Goal: Complete application form: Complete application form

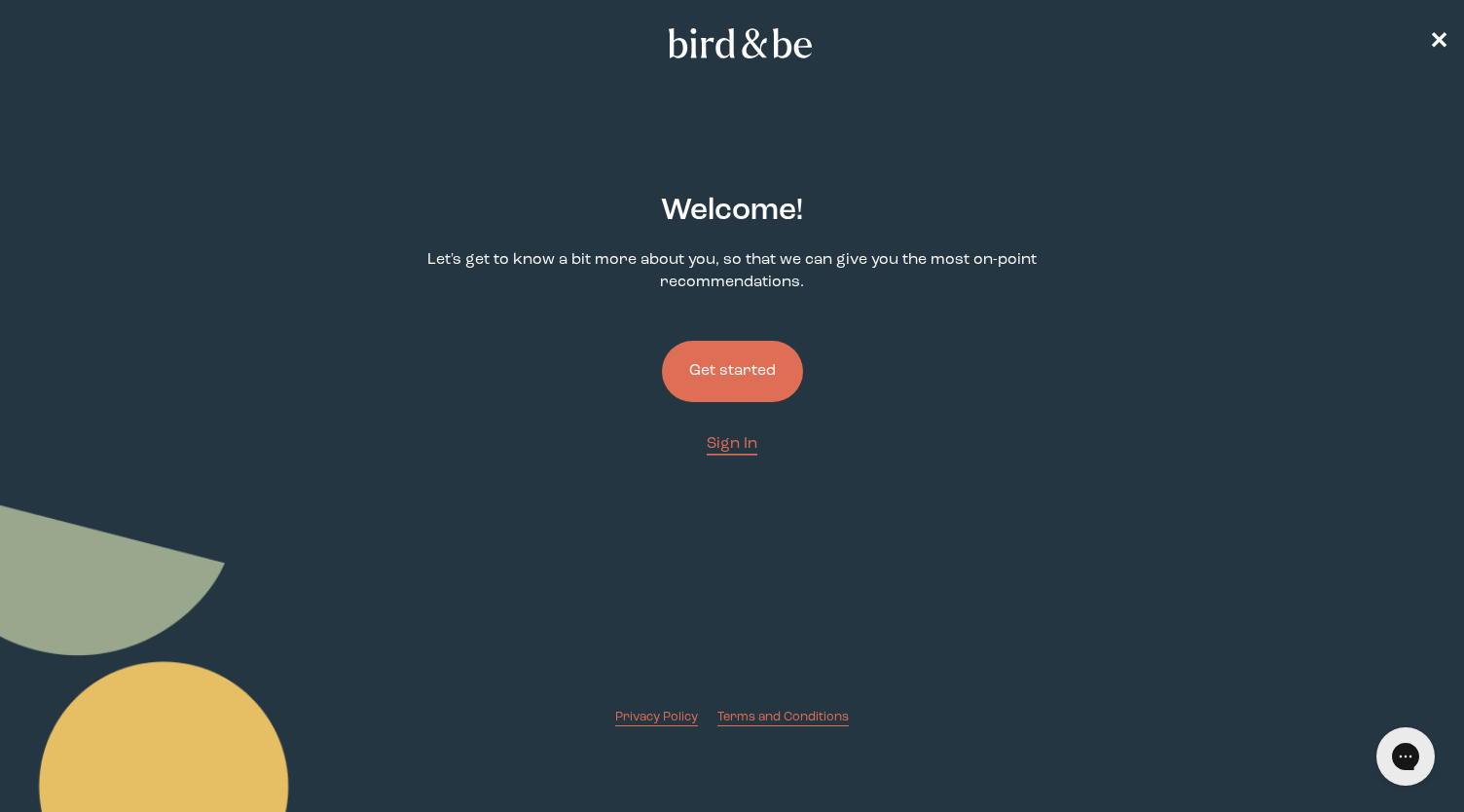
click at [744, 372] on button "Get started" at bounding box center [732, 370] width 141 height 61
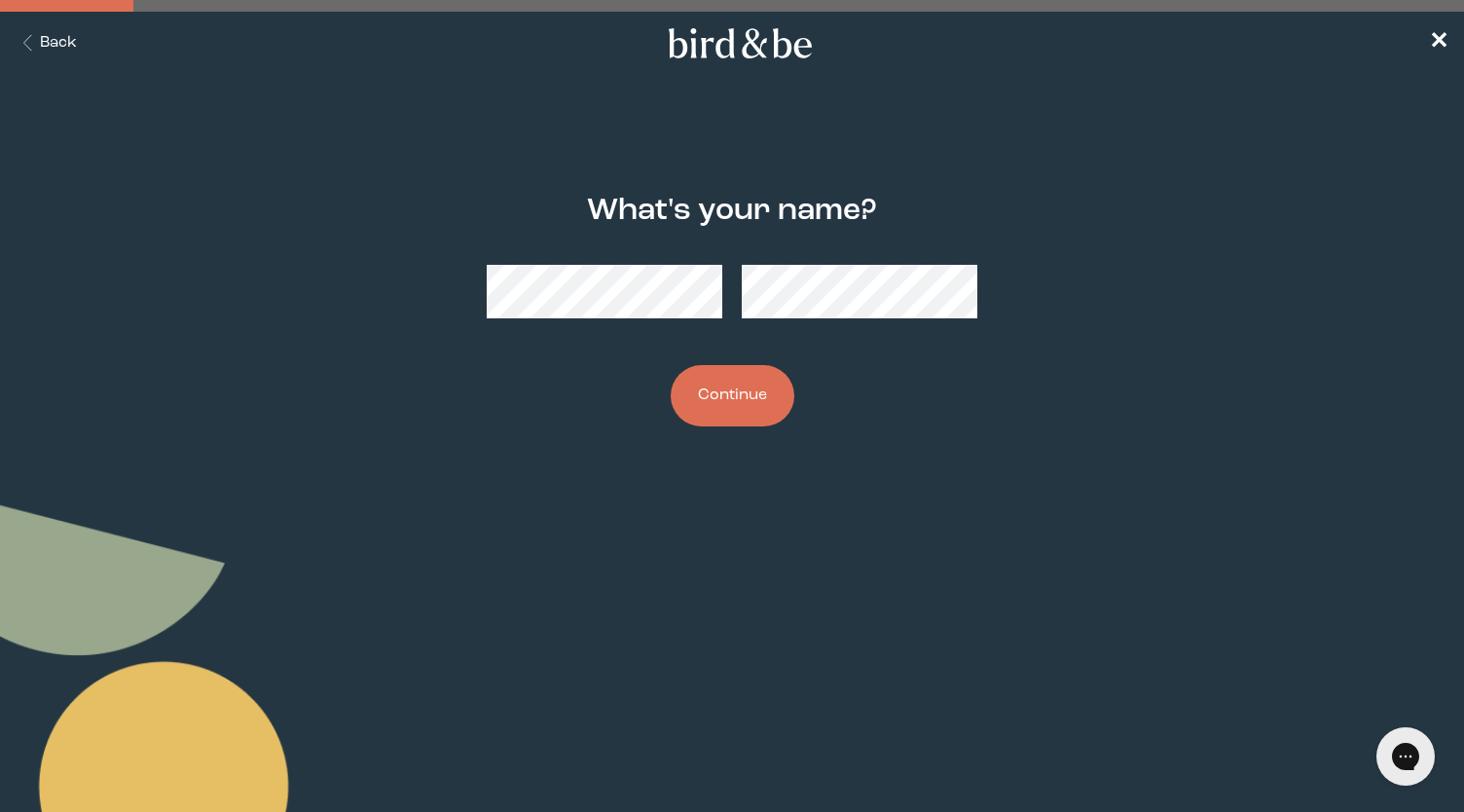
click at [617, 346] on div "What's your name? Continue" at bounding box center [732, 310] width 701 height 295
click at [750, 402] on button "Continue" at bounding box center [732, 395] width 124 height 61
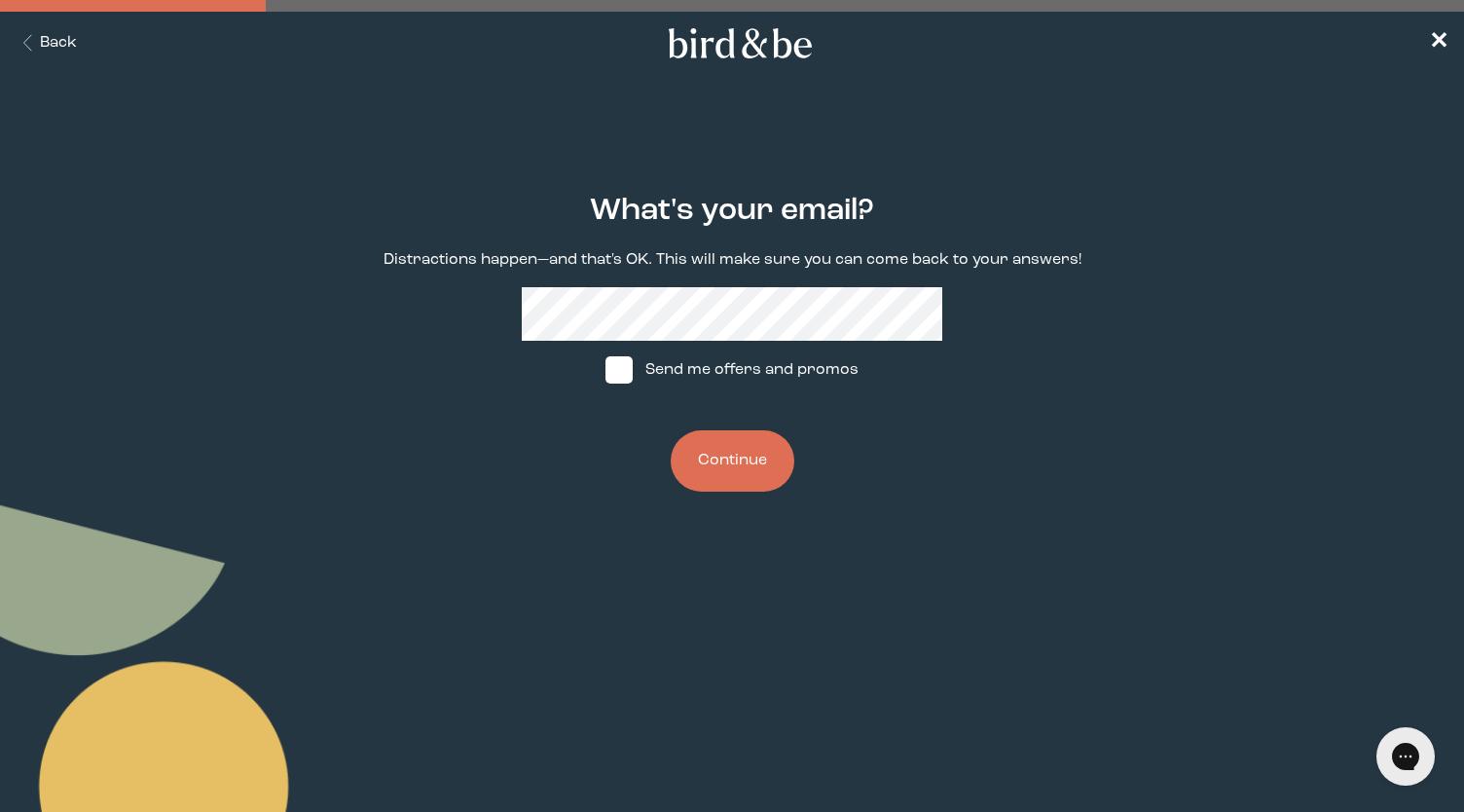
click at [729, 461] on button "Continue" at bounding box center [732, 460] width 124 height 61
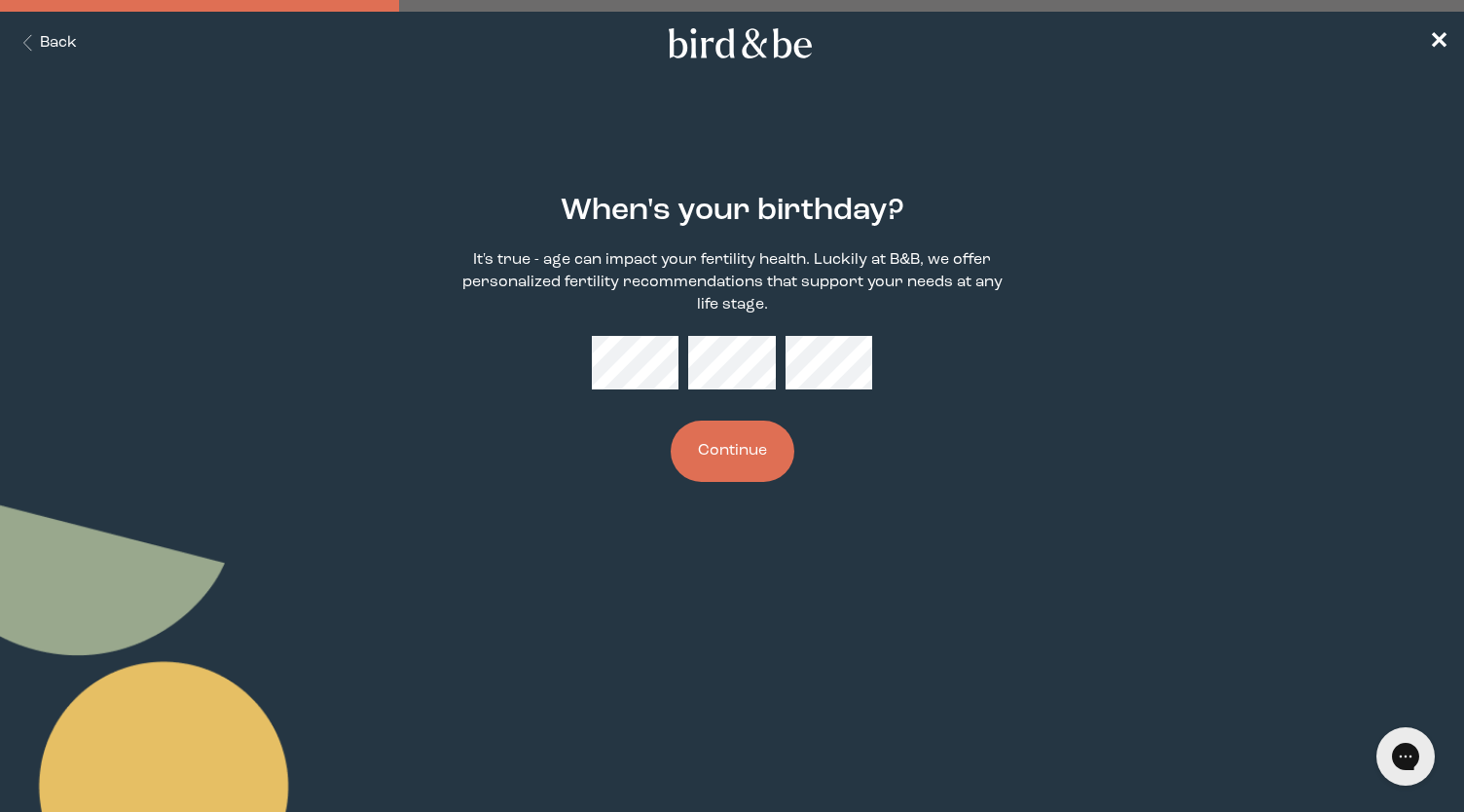
click at [706, 445] on button "Continue" at bounding box center [732, 450] width 124 height 61
click at [670, 334] on div "When's your birthday? It's true - age can impact your fertility health. Luckily…" at bounding box center [732, 337] width 701 height 350
click at [709, 451] on button "Continue" at bounding box center [732, 450] width 124 height 61
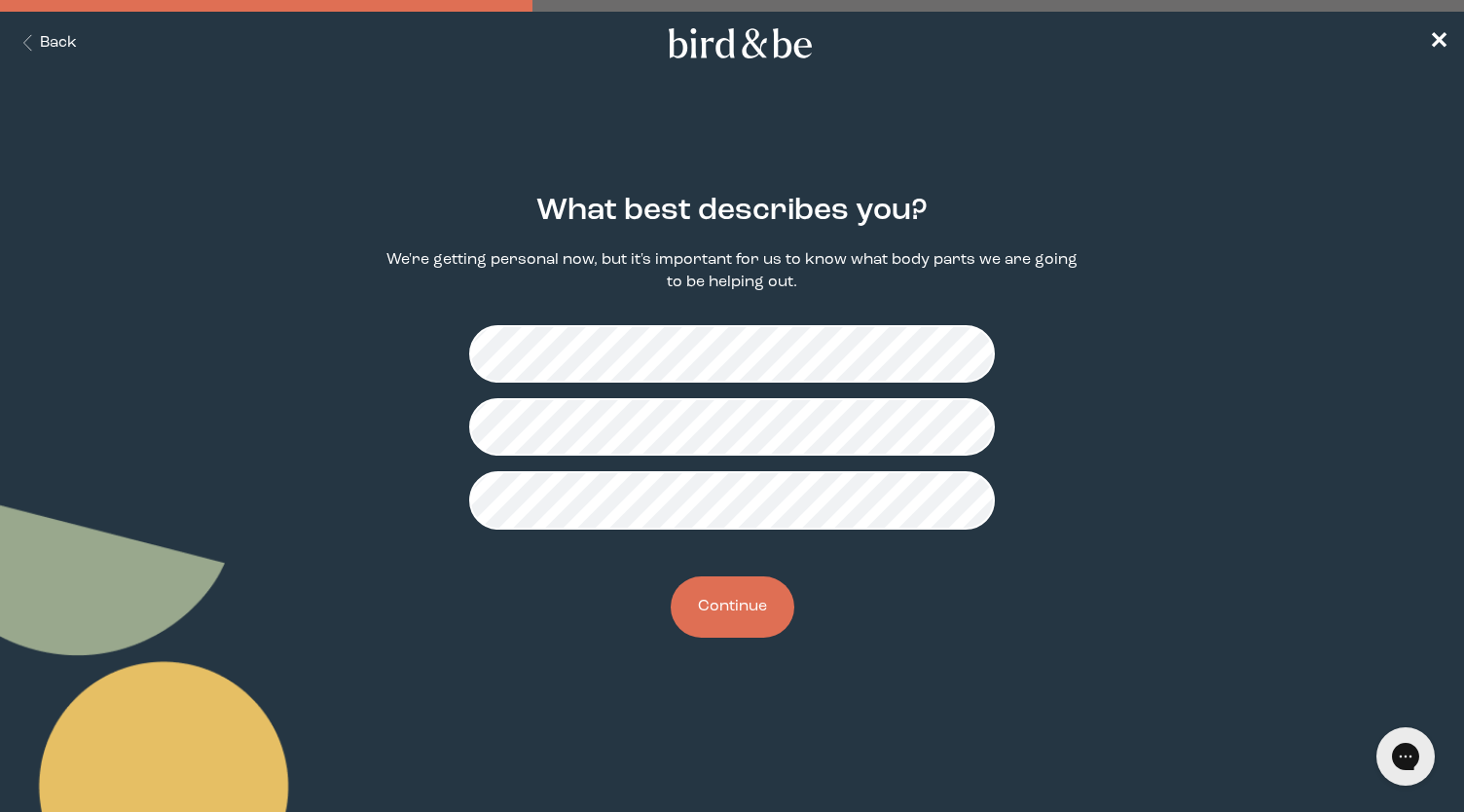
click at [715, 603] on button "Continue" at bounding box center [732, 607] width 124 height 61
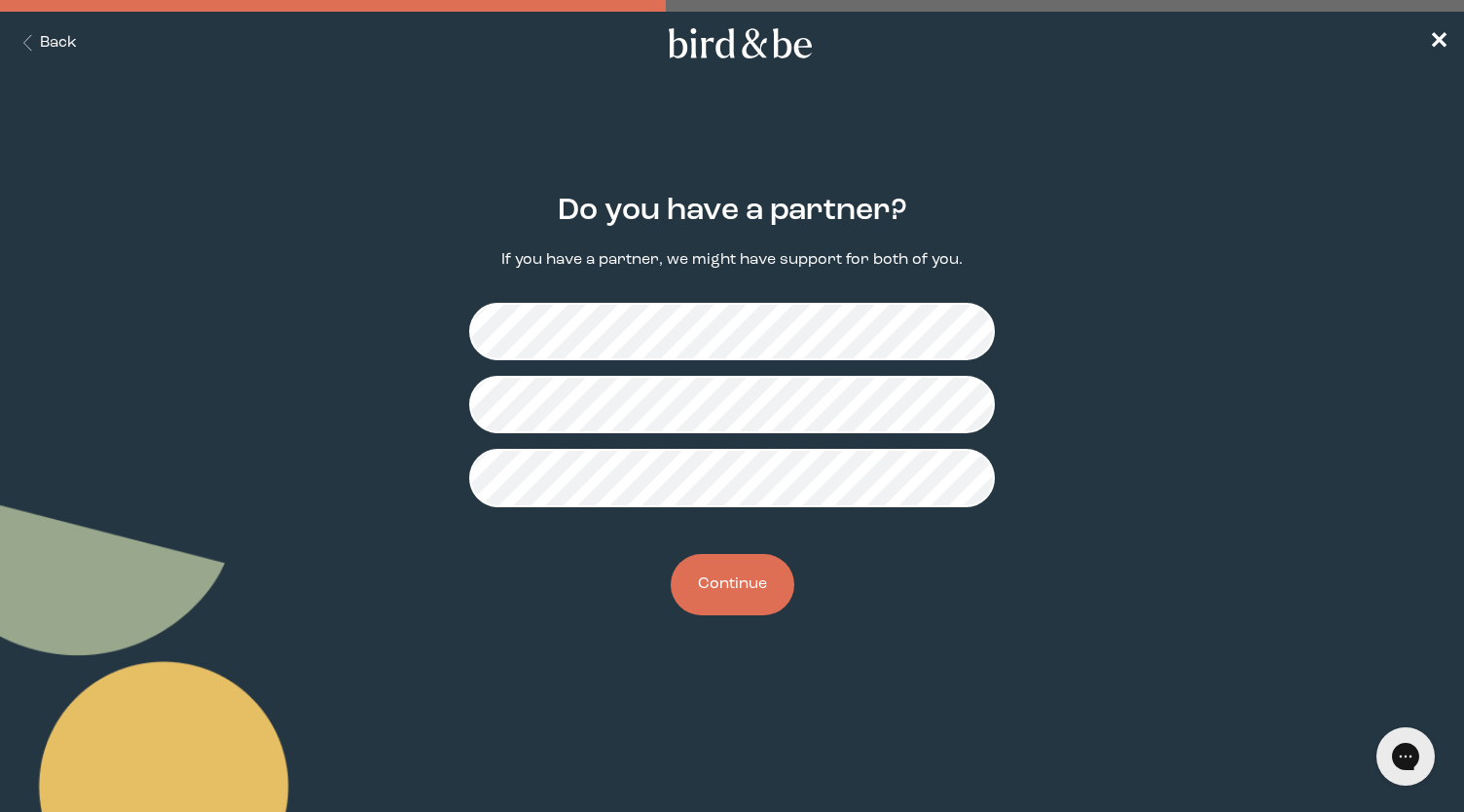
click at [736, 589] on button "Continue" at bounding box center [732, 584] width 124 height 61
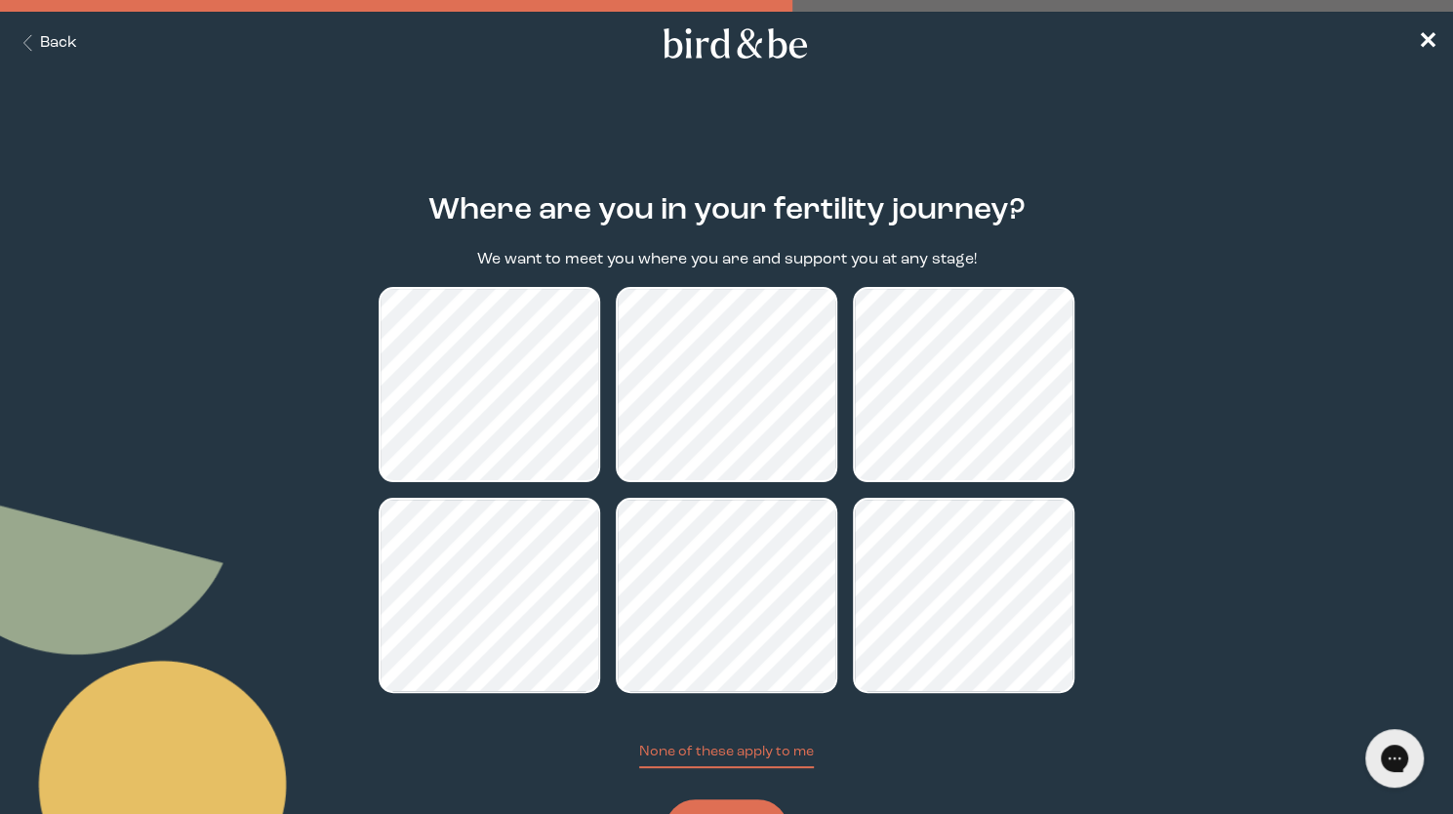
scroll to position [94, 0]
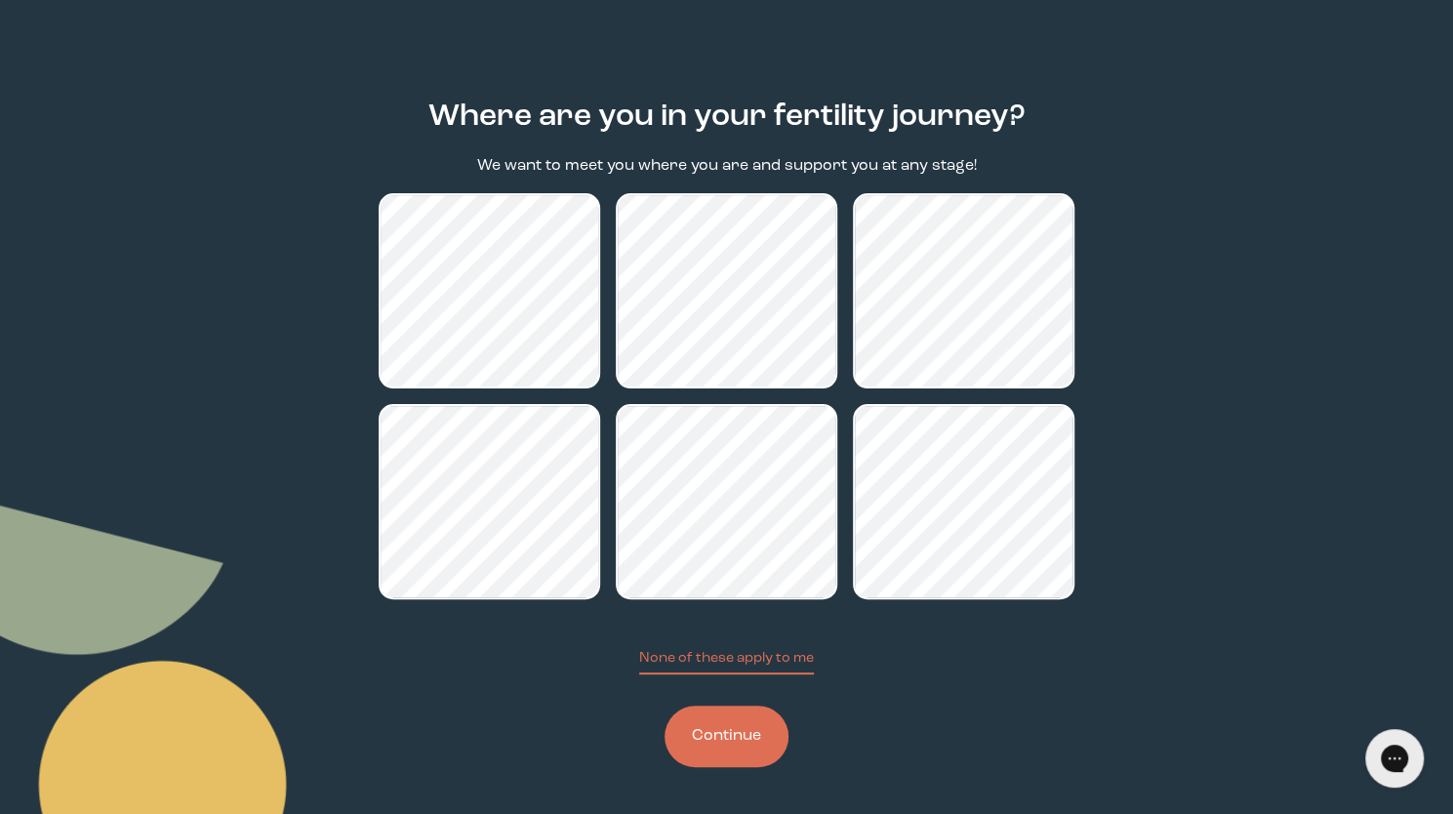
click at [736, 728] on button "Continue" at bounding box center [726, 735] width 124 height 61
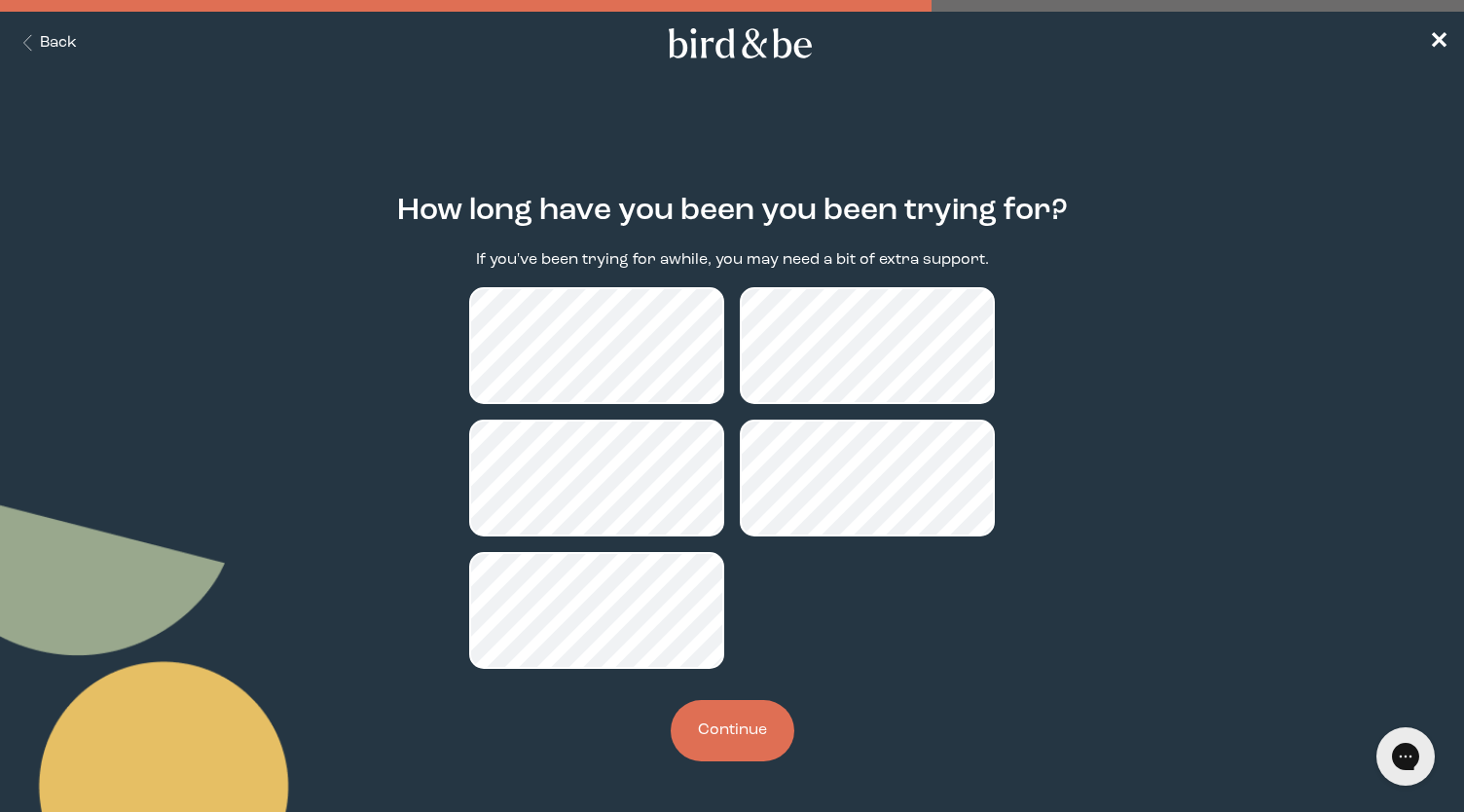
click at [723, 737] on button "Continue" at bounding box center [732, 730] width 124 height 61
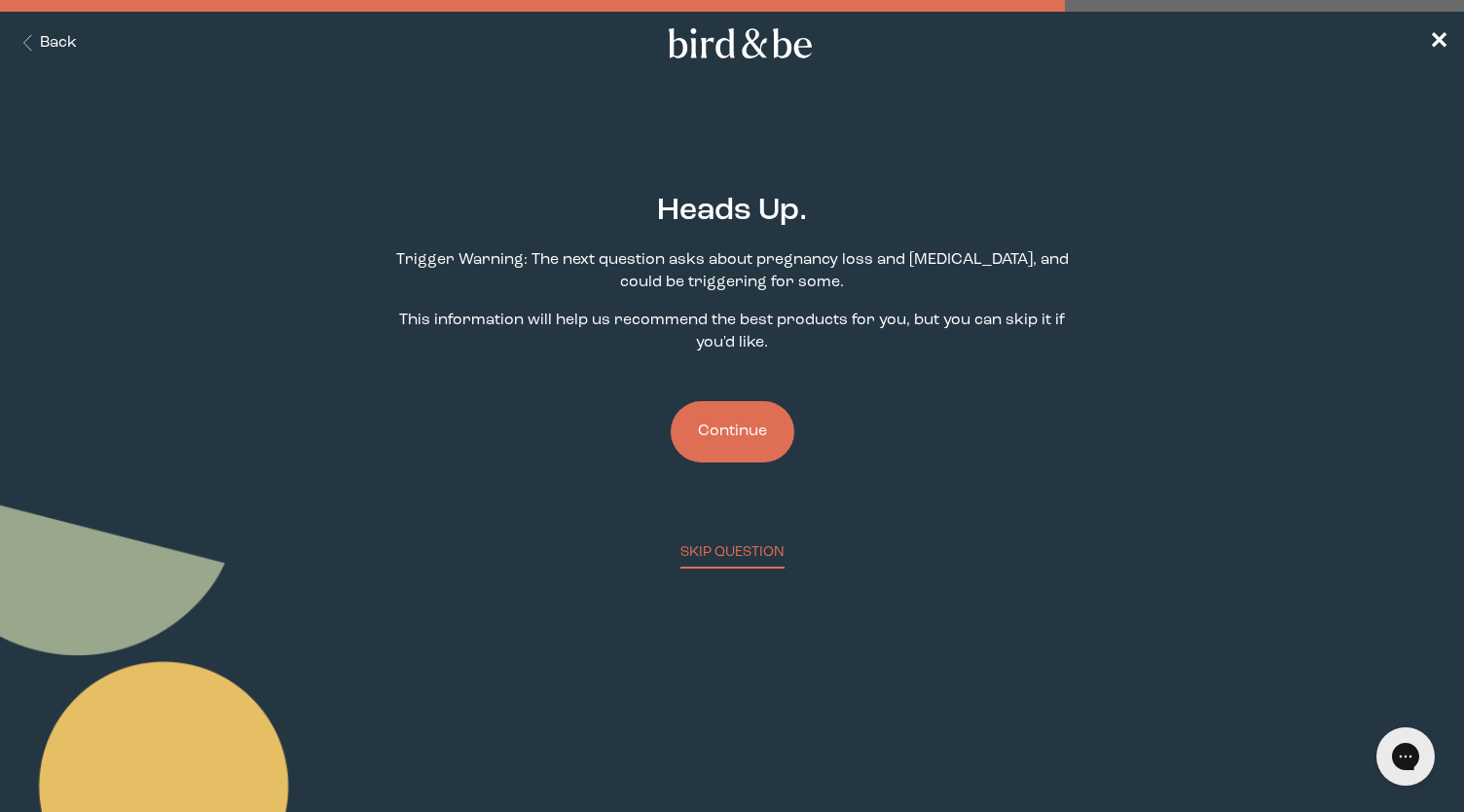
click at [736, 420] on button "Continue" at bounding box center [732, 431] width 124 height 61
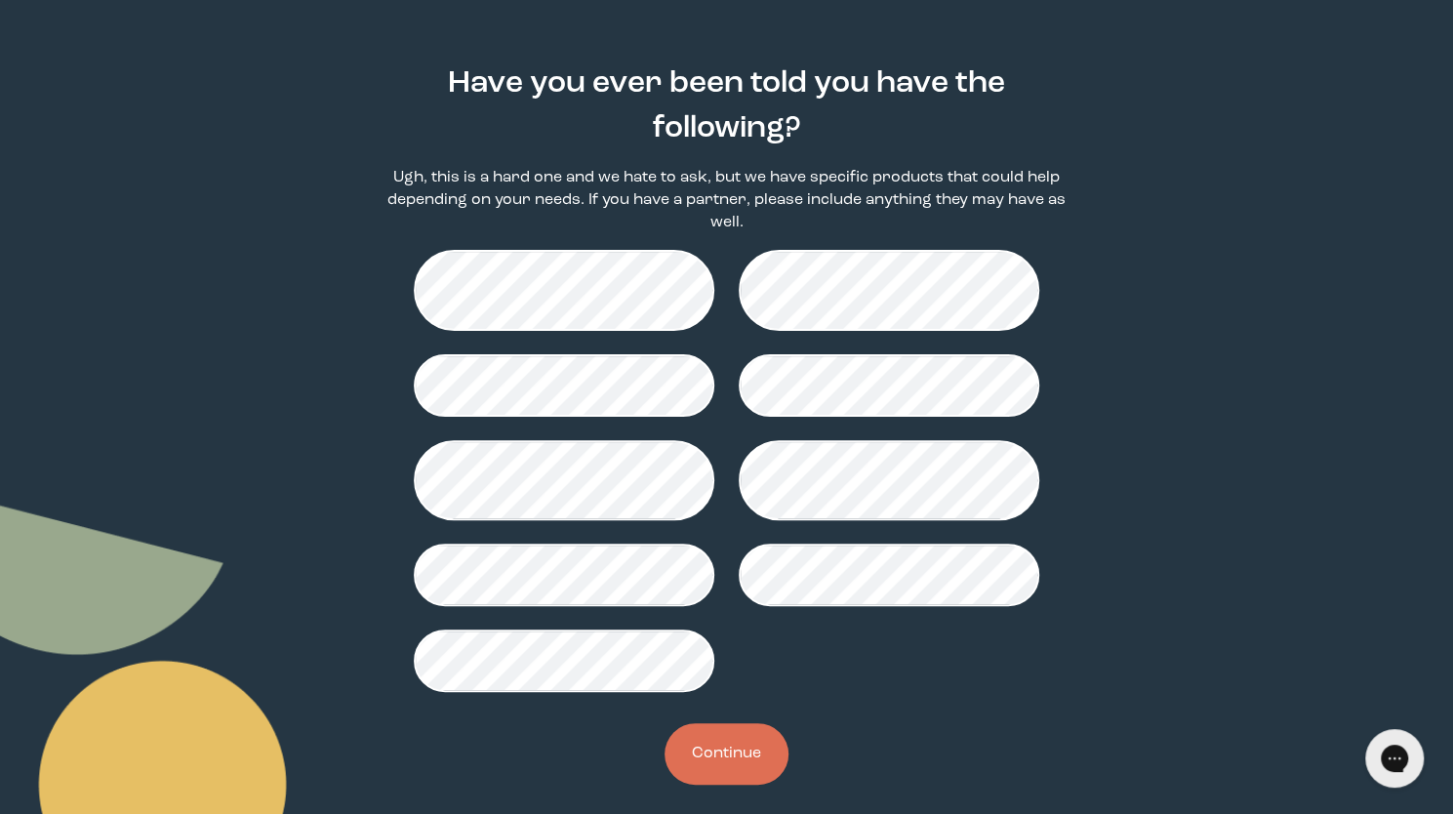
scroll to position [145, 0]
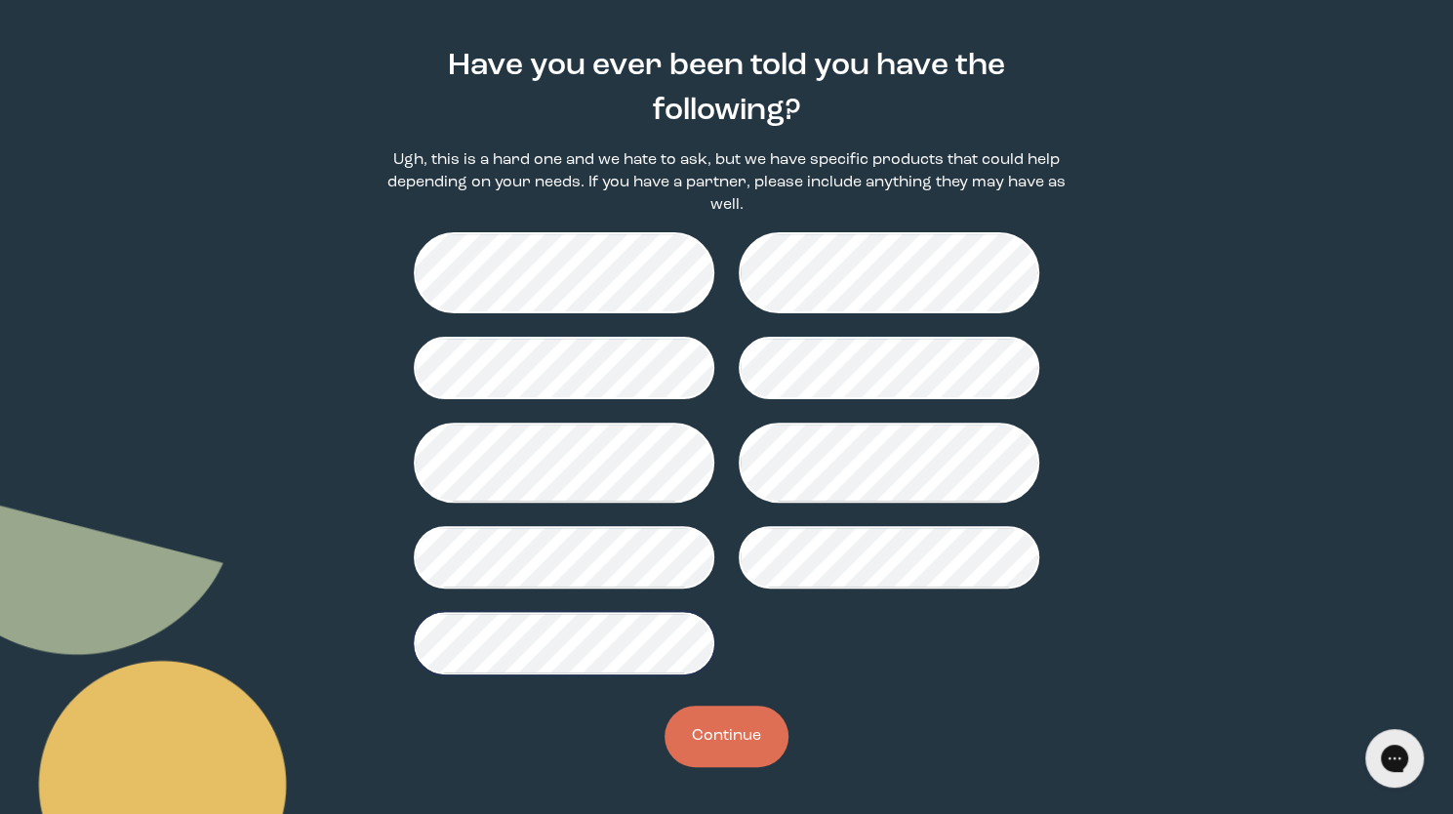
click at [731, 721] on button "Continue" at bounding box center [726, 735] width 124 height 61
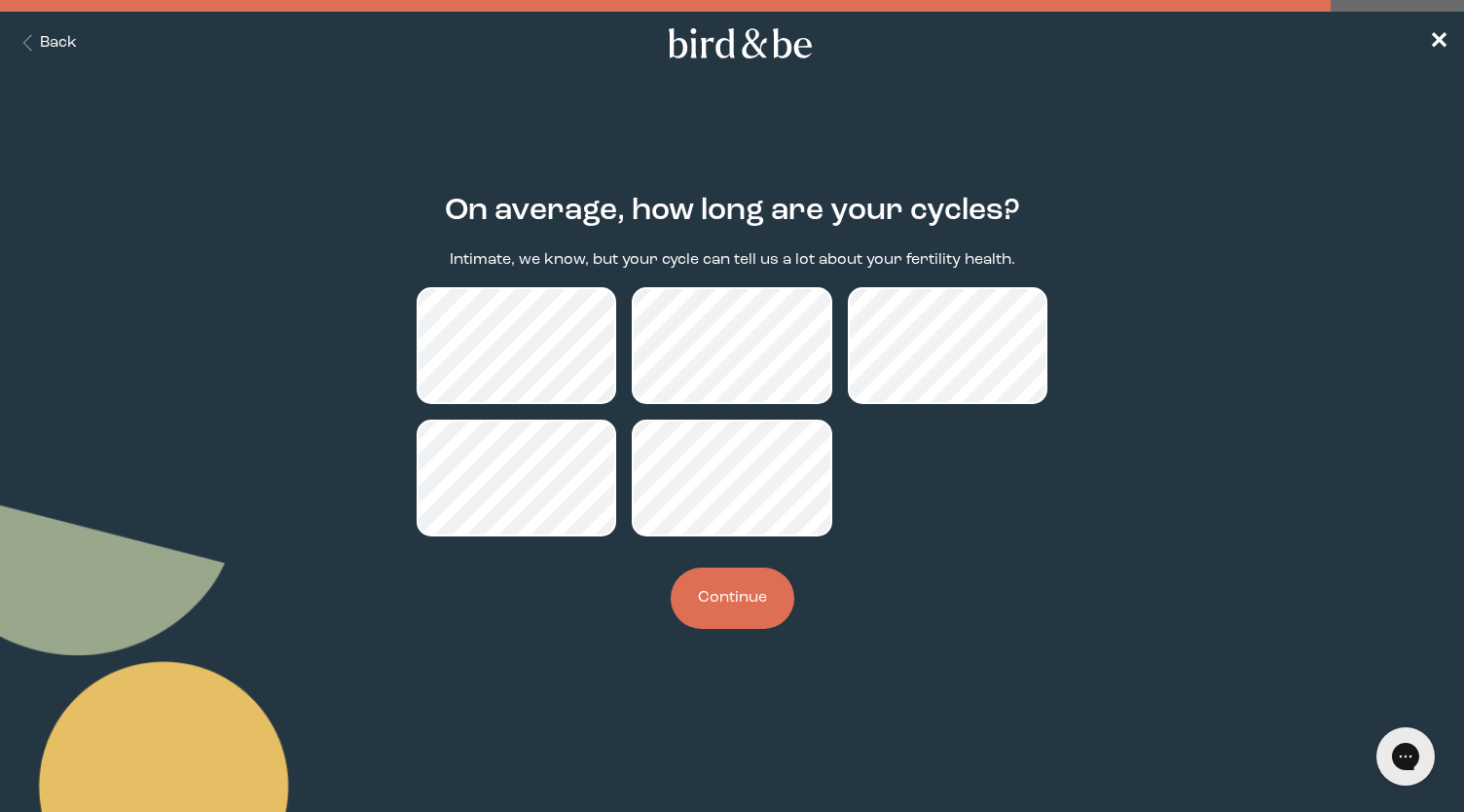
click at [729, 593] on button "Continue" at bounding box center [732, 598] width 124 height 61
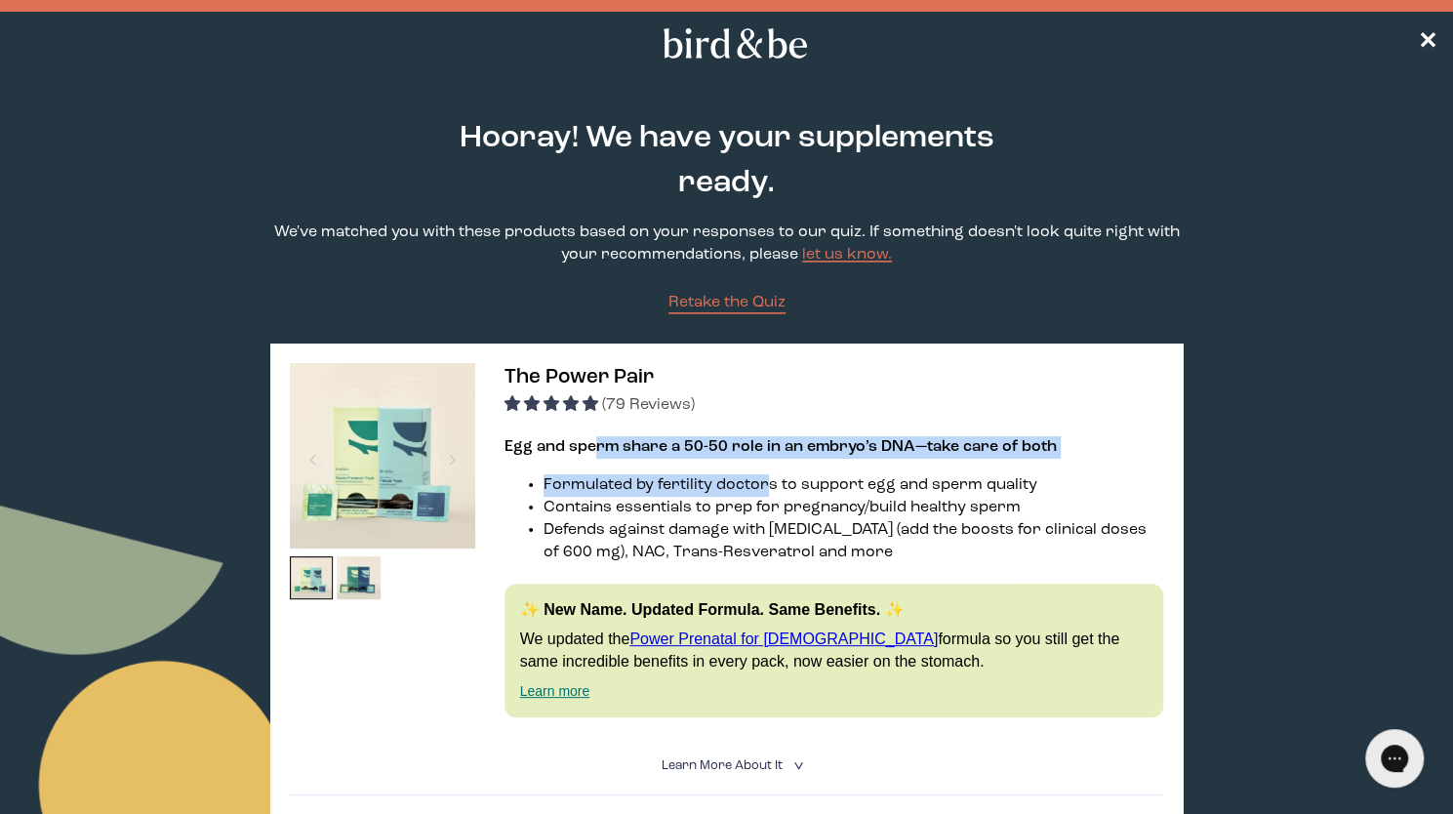
drag, startPoint x: 591, startPoint y: 449, endPoint x: 766, endPoint y: 462, distance: 175.2
click at [766, 462] on div "Egg and sperm share a 50-50 role in an embryo’s DNA—take care of both Formulate…" at bounding box center [834, 577] width 660 height 282
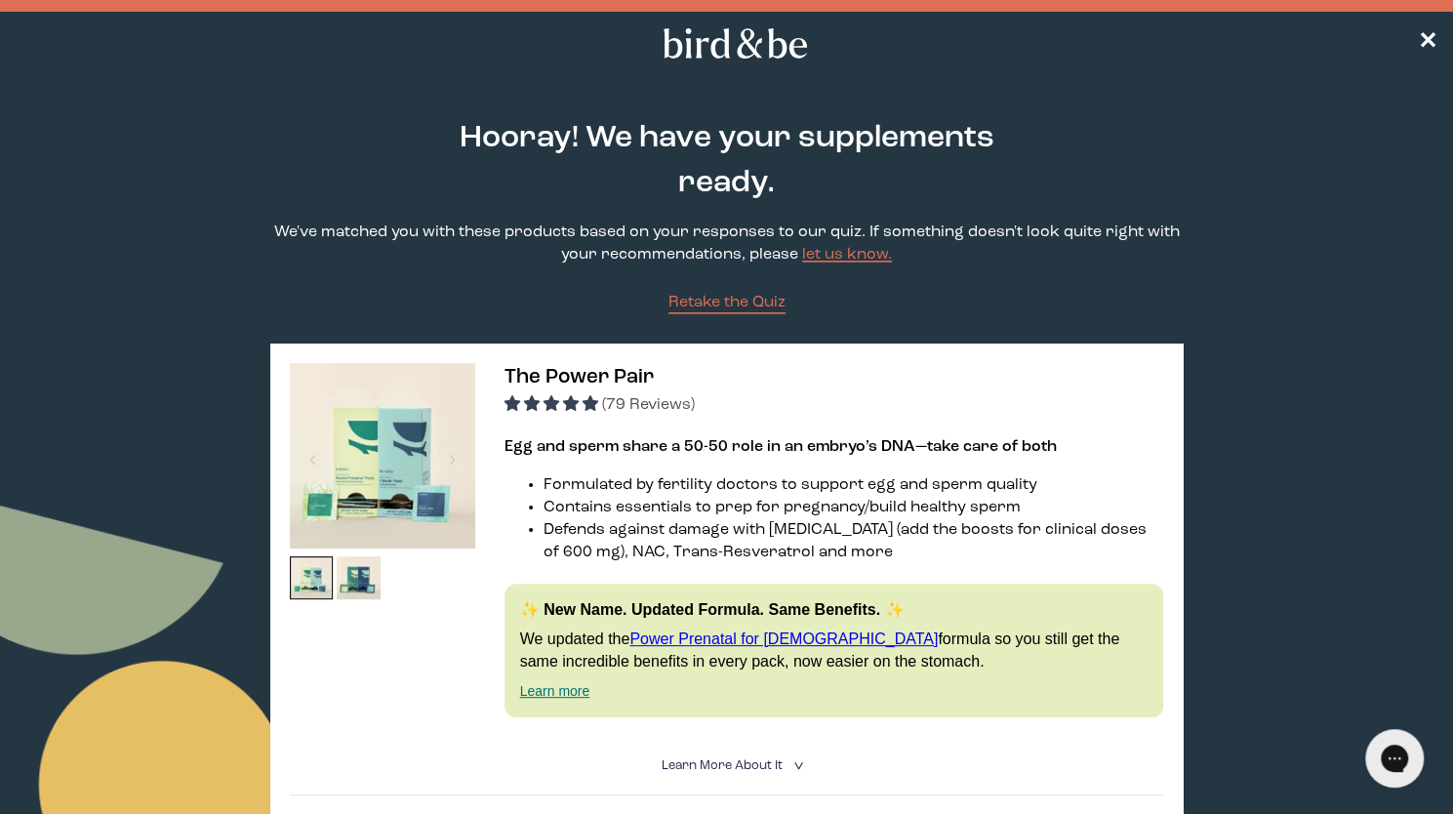
click at [790, 493] on li "Formulated by fertility doctors to support egg and sperm quality" at bounding box center [853, 485] width 621 height 22
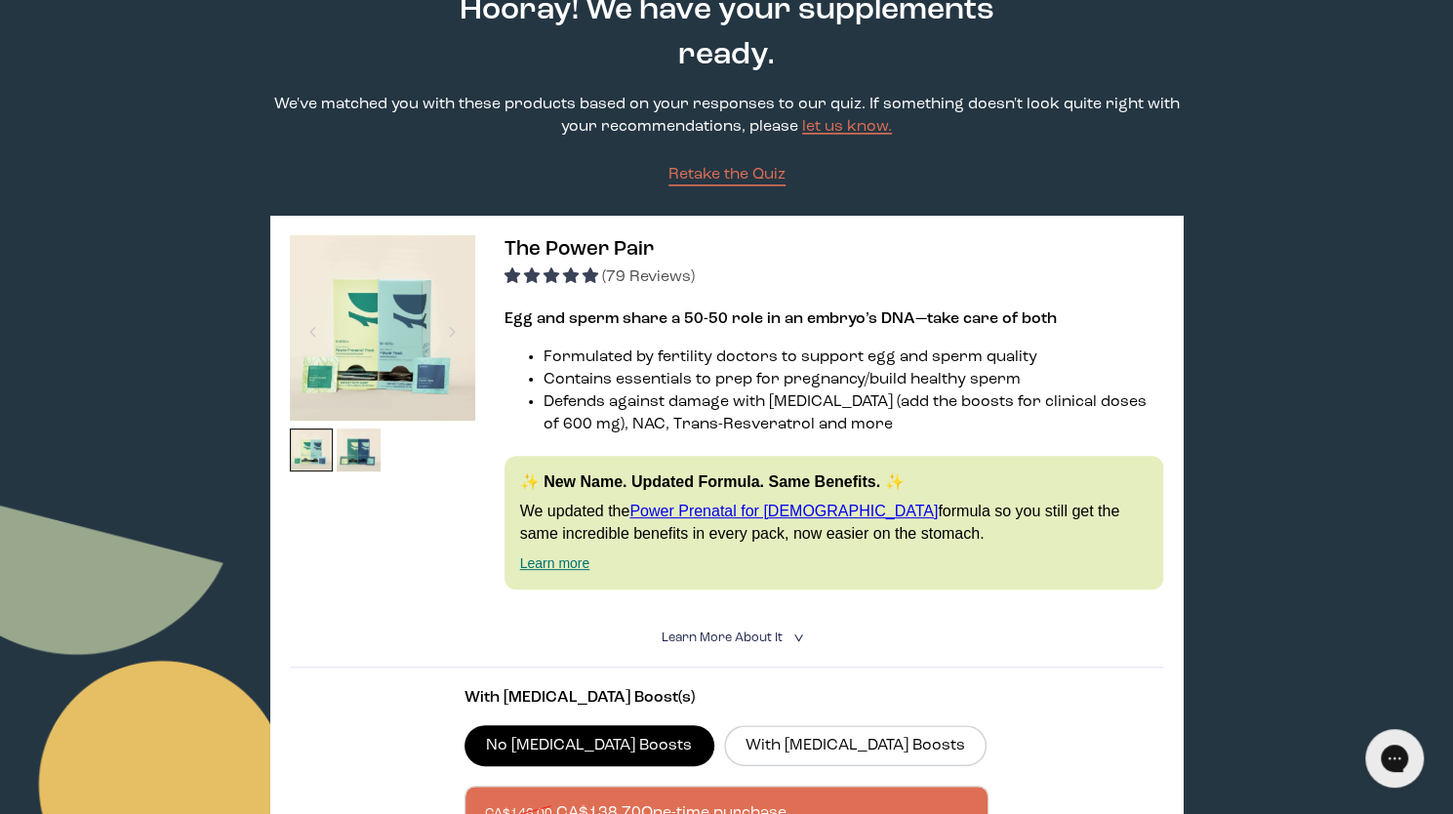
scroll to position [127, 0]
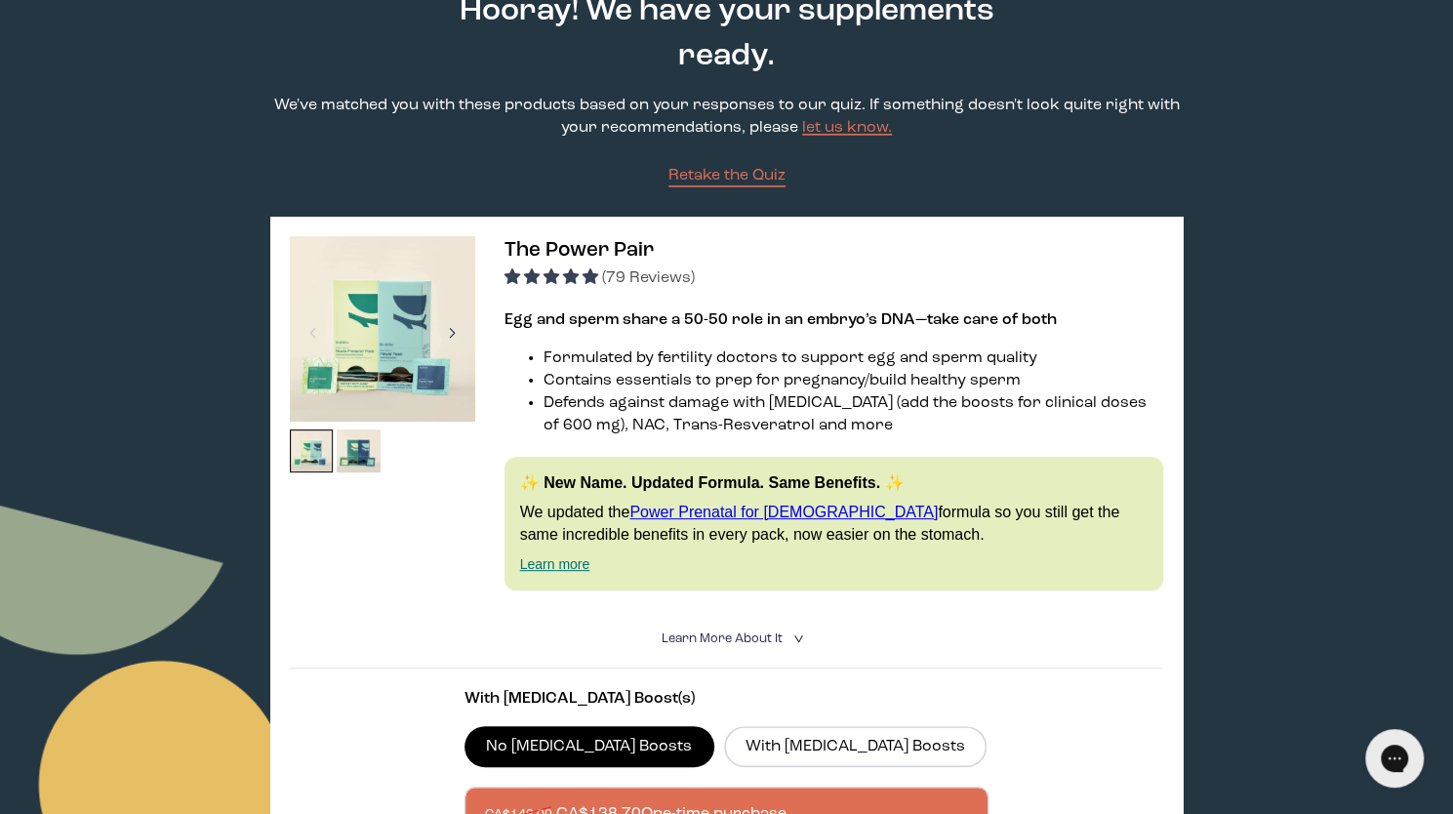
click at [450, 332] on div at bounding box center [452, 332] width 26 height 43
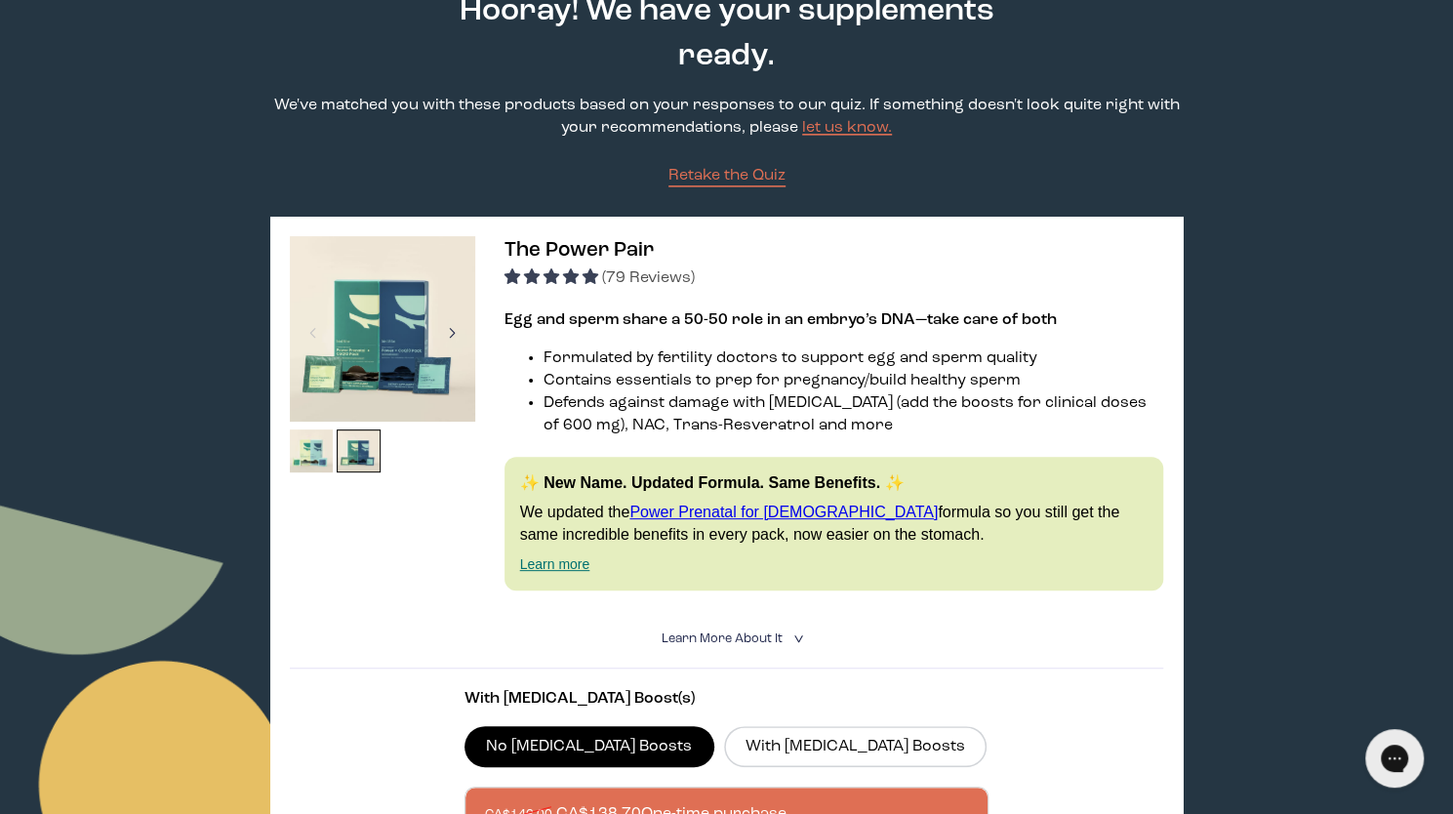
click at [450, 332] on div at bounding box center [452, 332] width 26 height 43
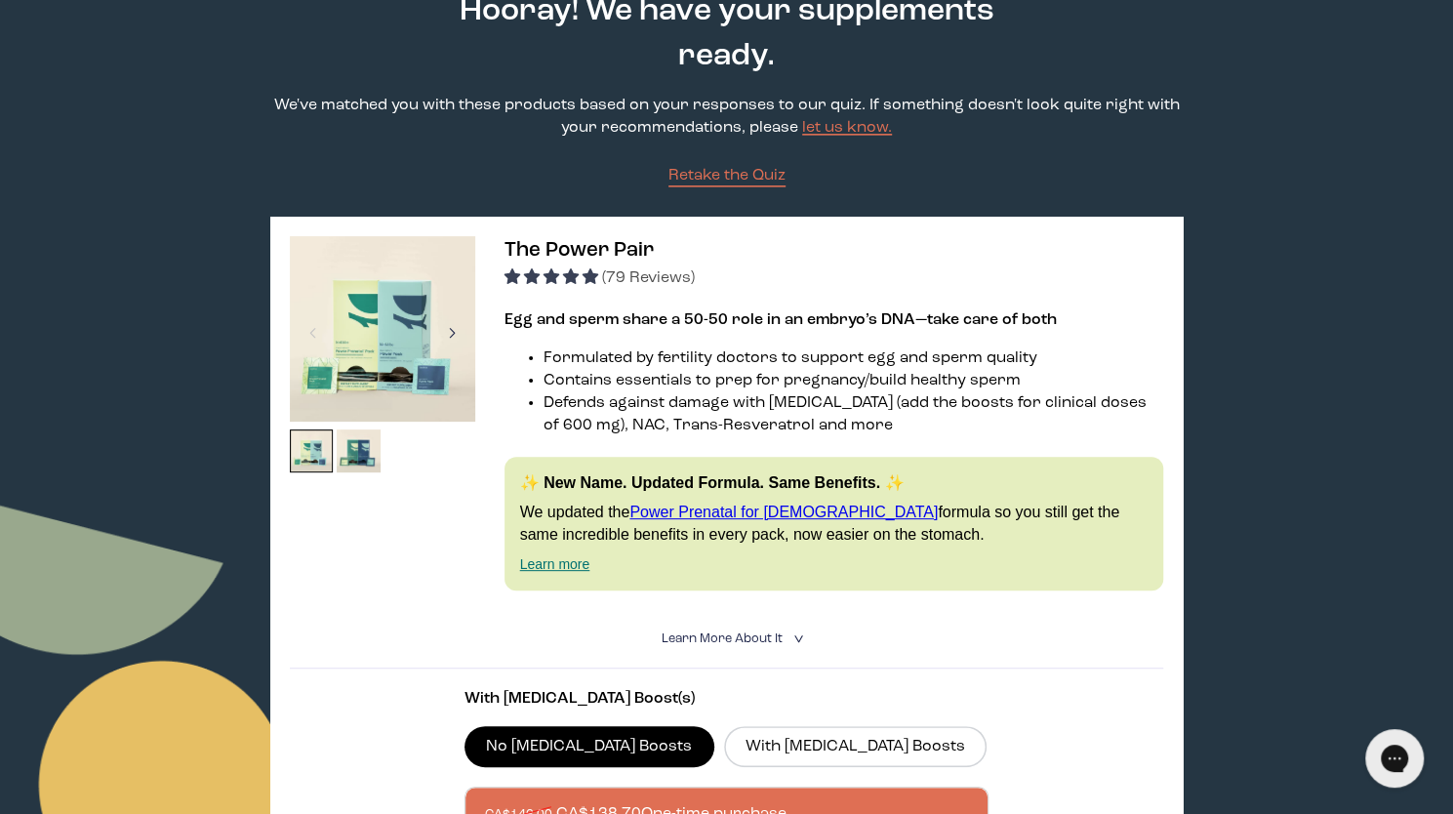
click at [453, 333] on div at bounding box center [452, 332] width 26 height 43
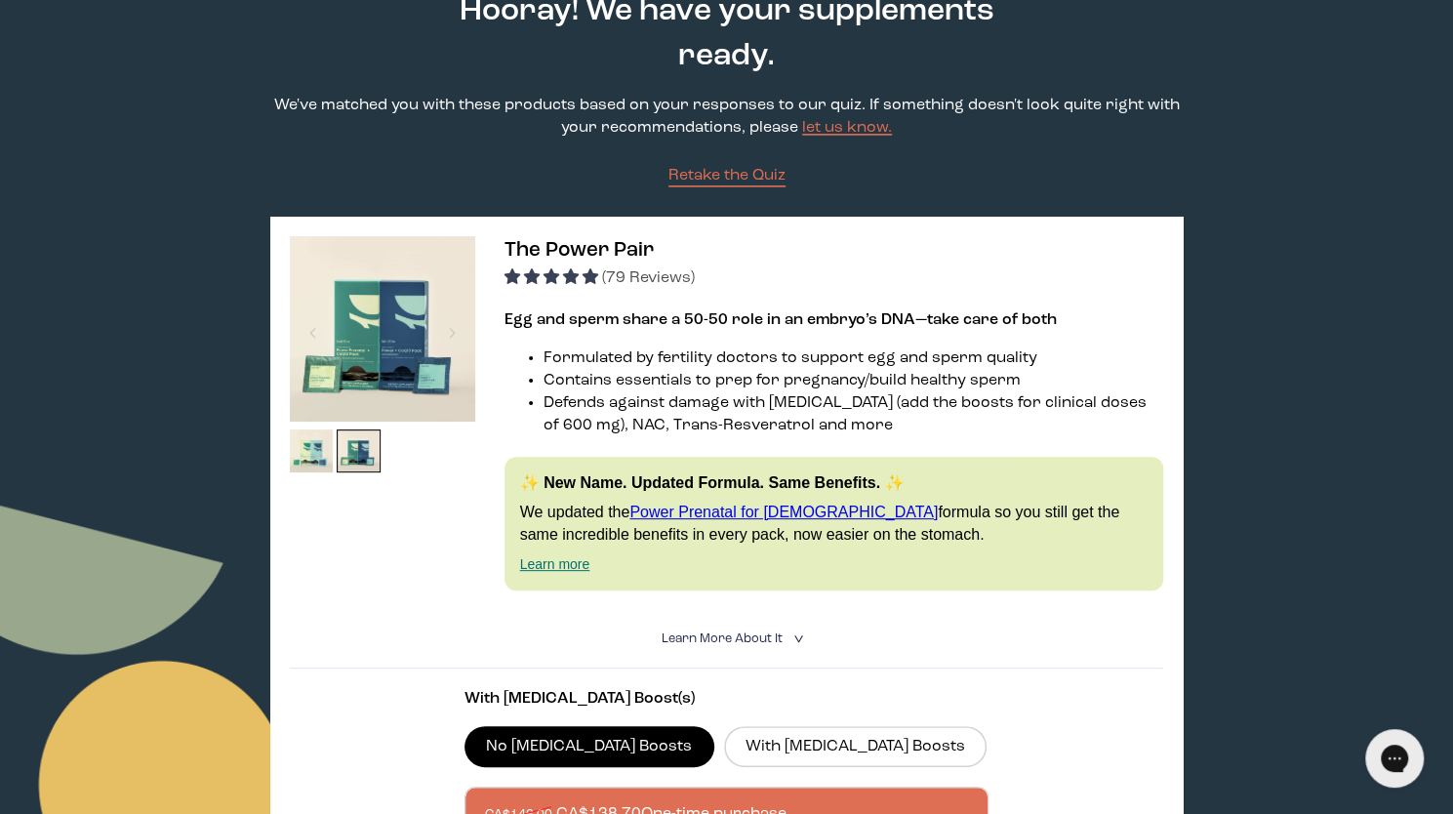
click at [359, 381] on img at bounding box center [382, 328] width 185 height 185
click at [733, 635] on span "Learn More About it" at bounding box center [722, 638] width 121 height 13
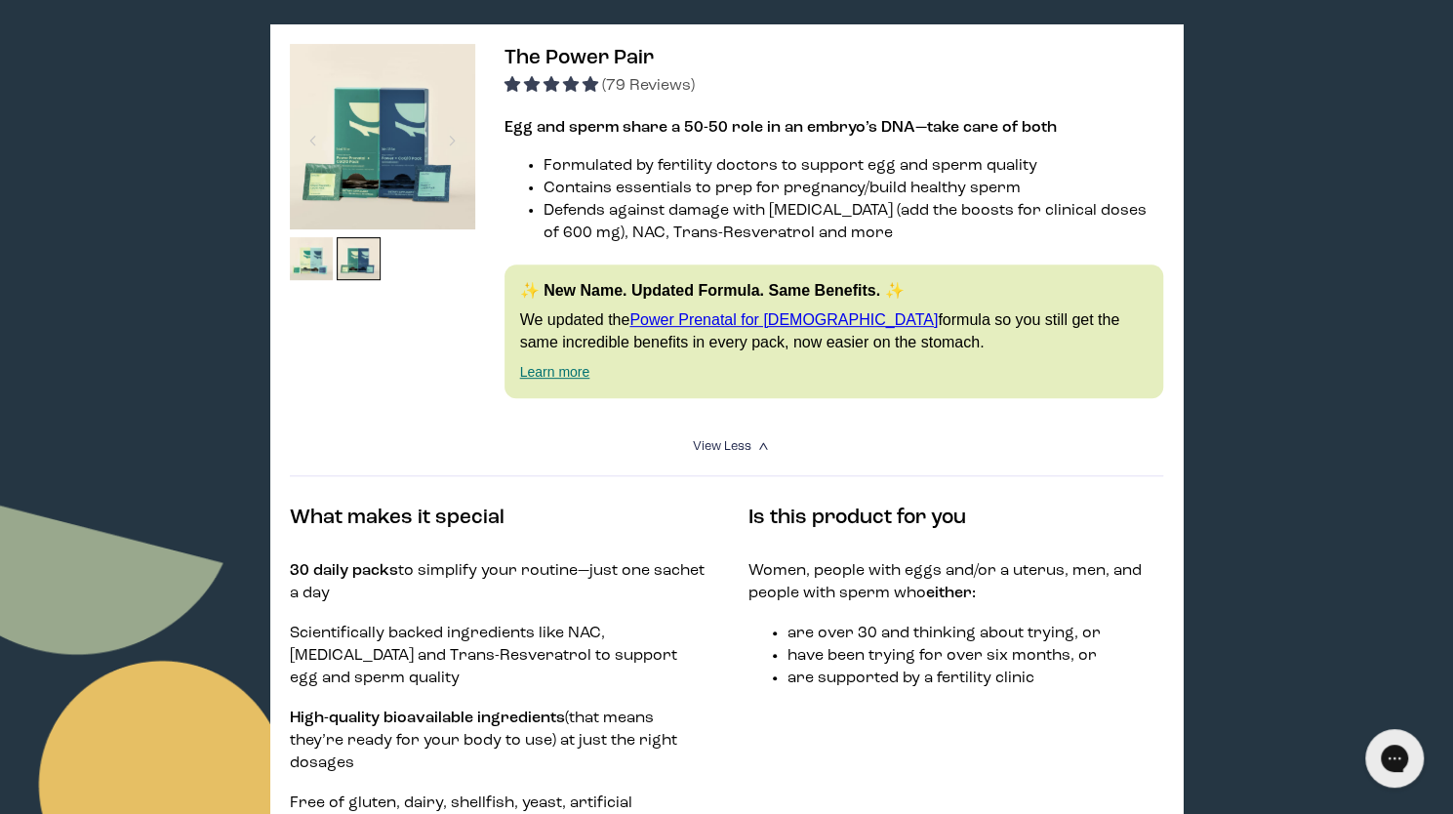
scroll to position [315, 0]
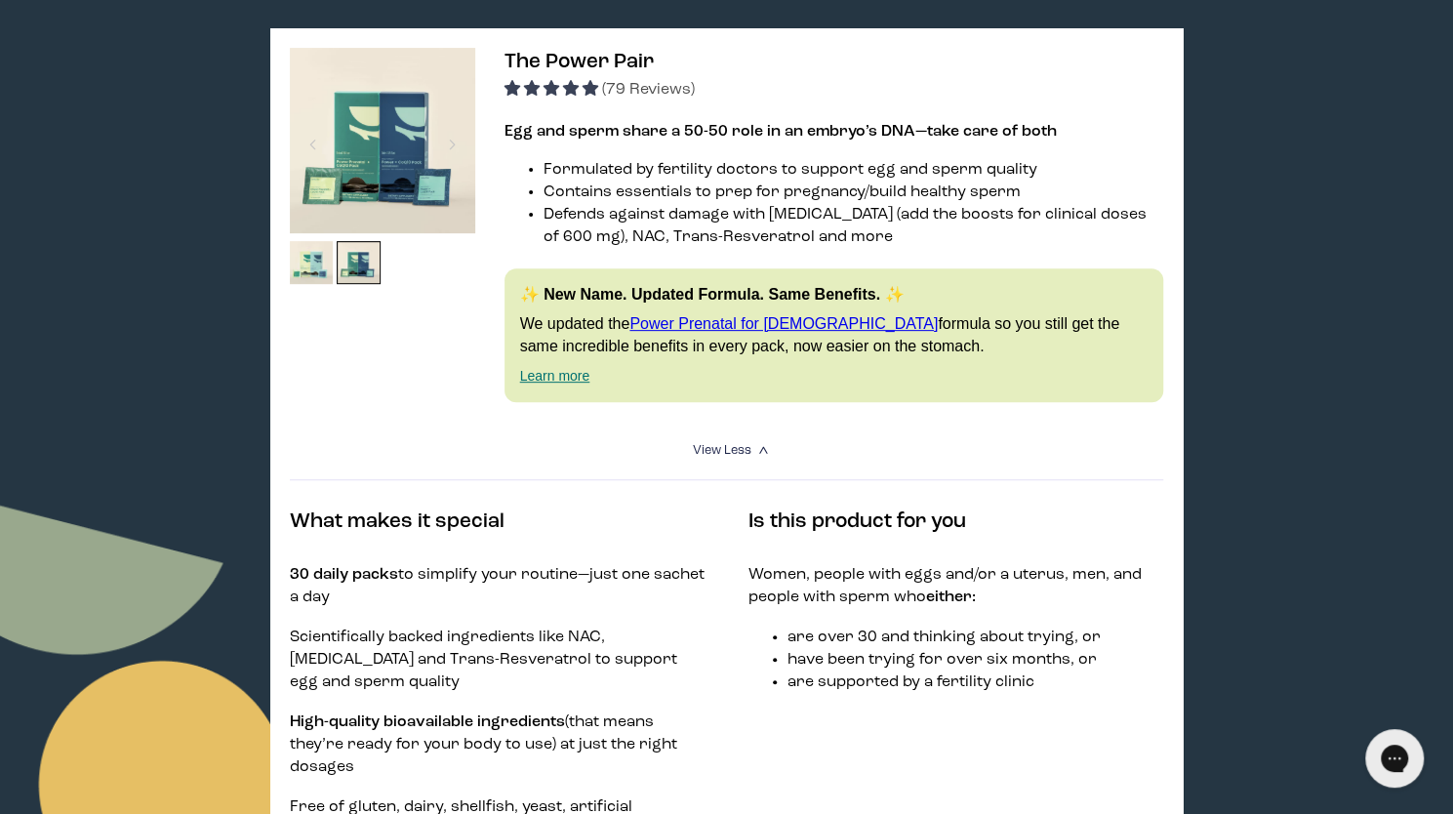
click at [388, 127] on img at bounding box center [382, 140] width 185 height 185
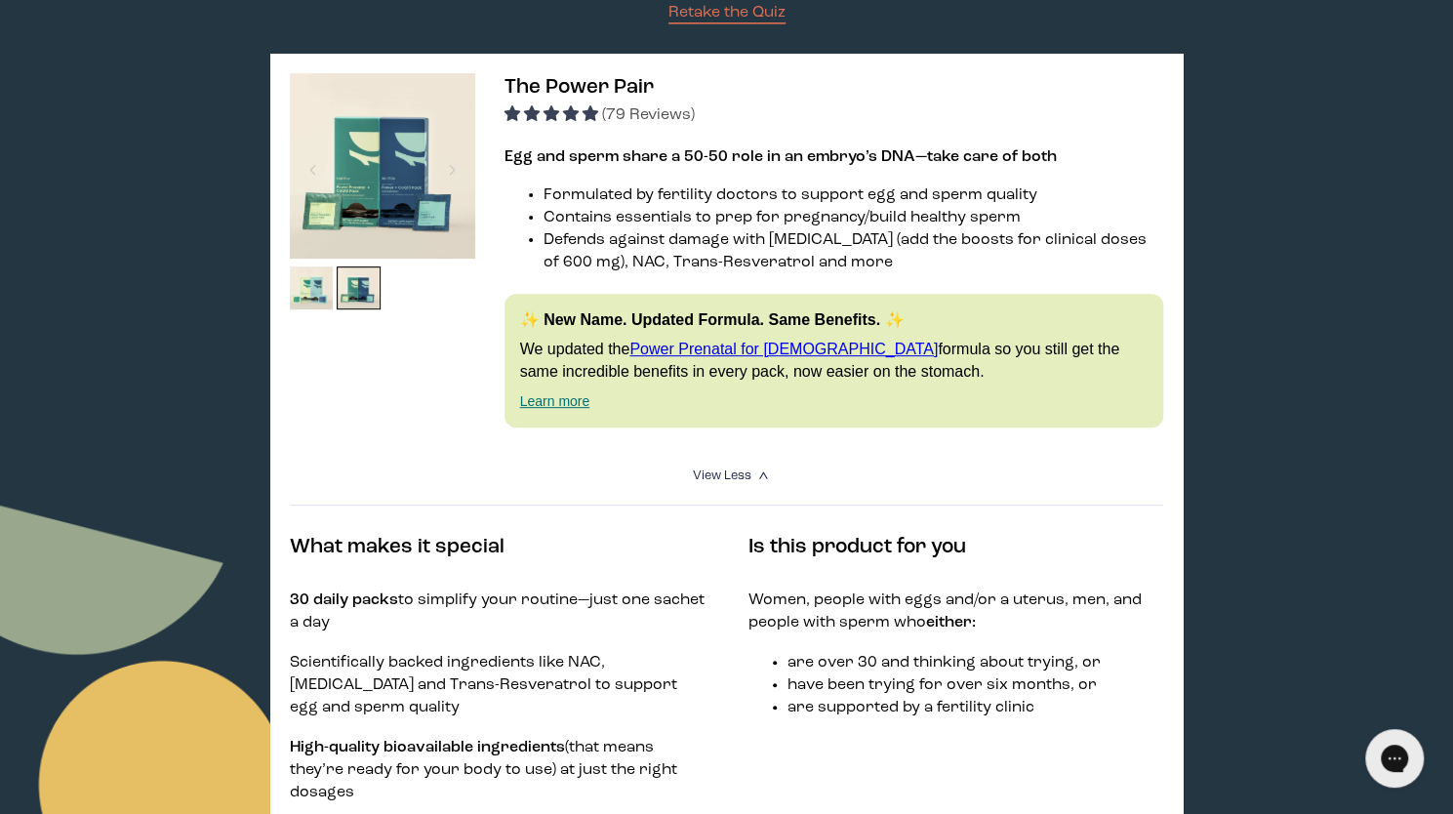
scroll to position [0, 0]
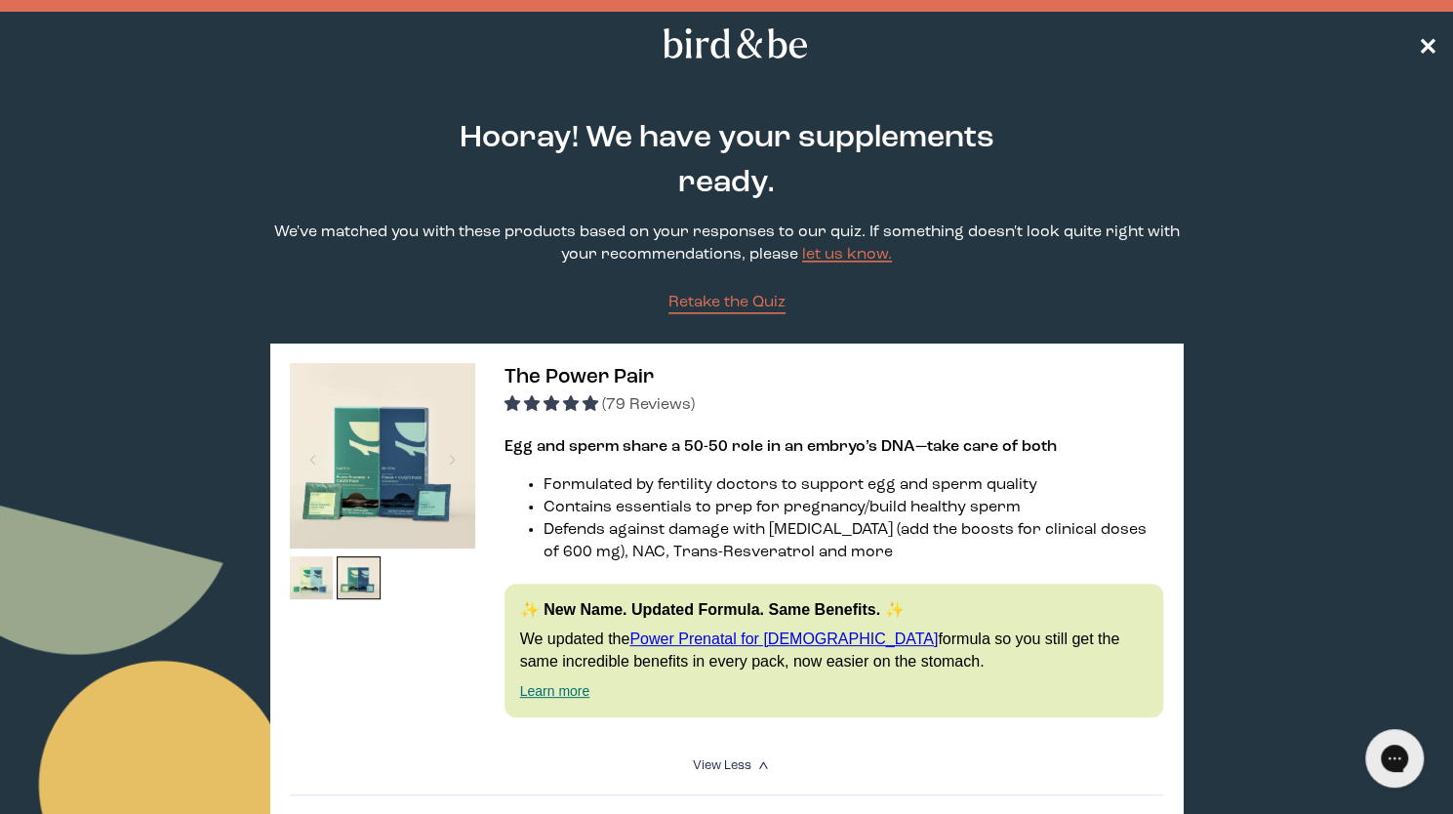
click at [1425, 36] on span "✕" at bounding box center [1428, 43] width 20 height 23
